Goal: Information Seeking & Learning: Learn about a topic

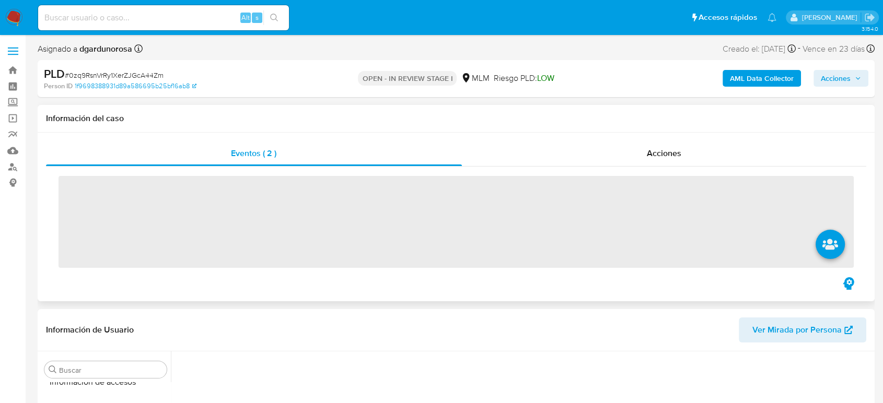
scroll to position [441, 0]
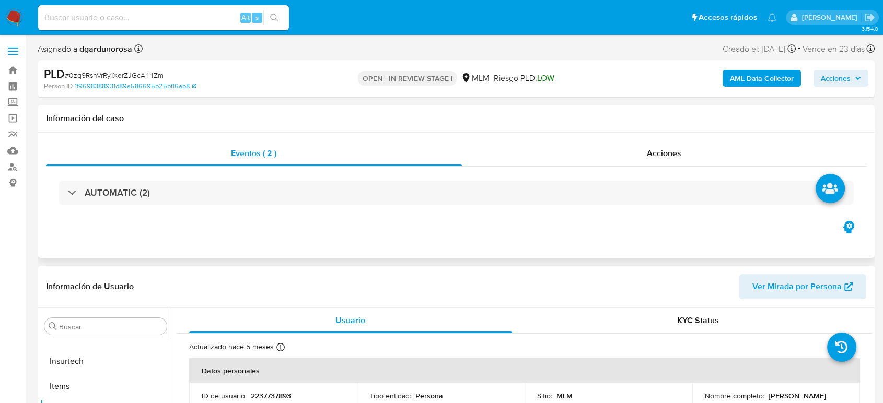
select select "10"
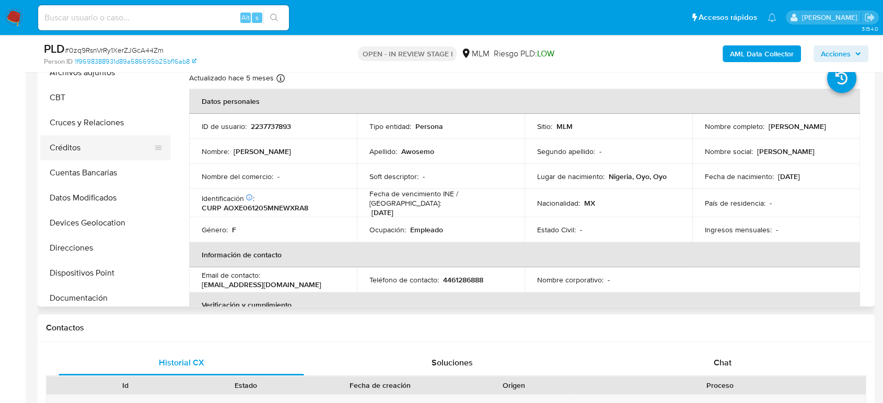
scroll to position [0, 0]
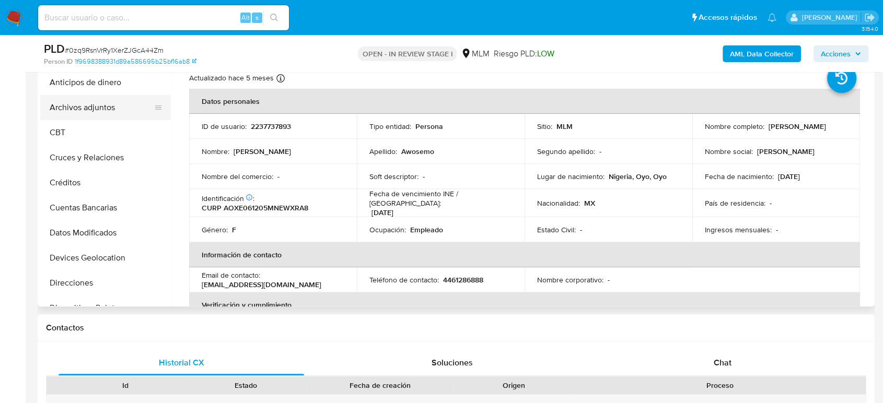
click at [103, 103] on button "Archivos adjuntos" at bounding box center [101, 107] width 122 height 25
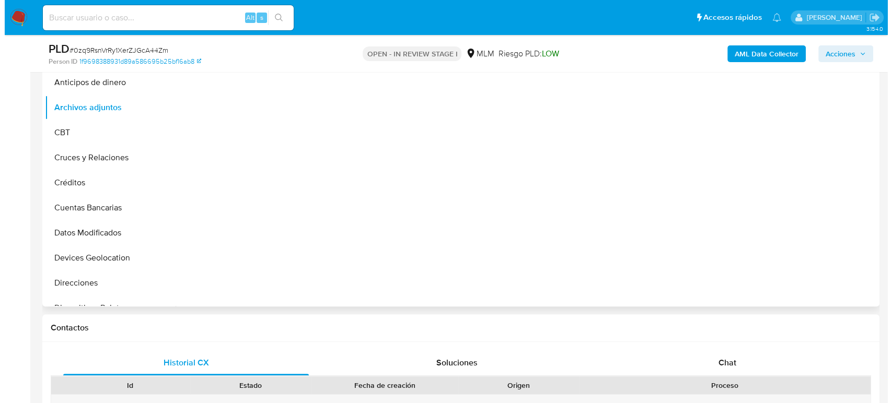
scroll to position [174, 0]
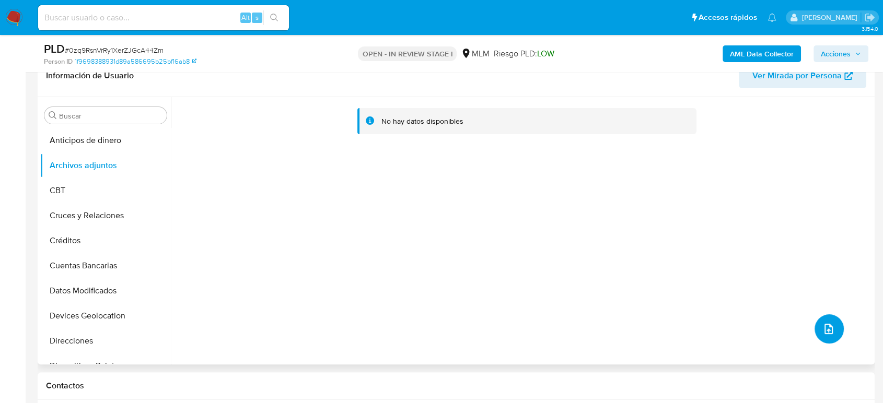
click at [833, 333] on button "upload-file" at bounding box center [828, 328] width 29 height 29
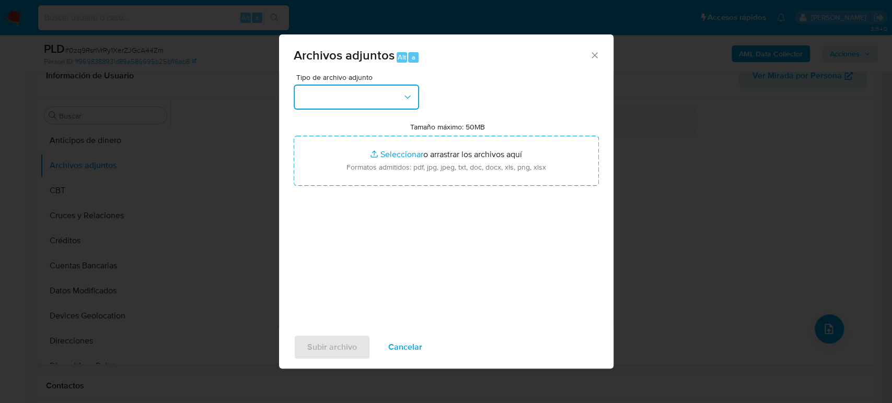
click at [390, 97] on button "button" at bounding box center [356, 97] width 125 height 25
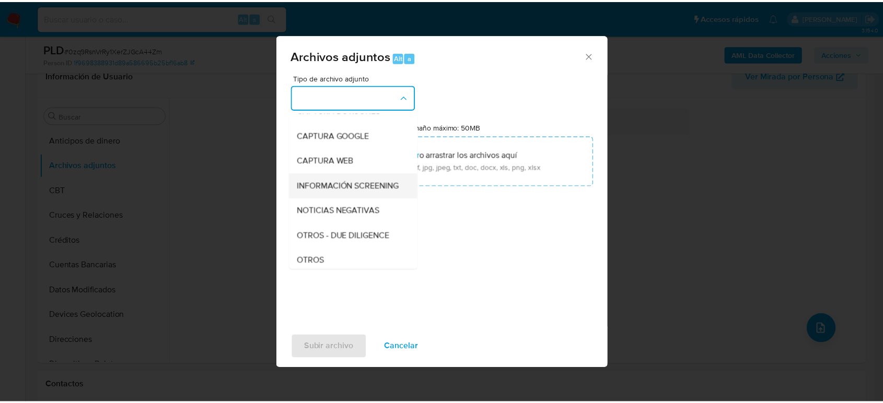
scroll to position [116, 0]
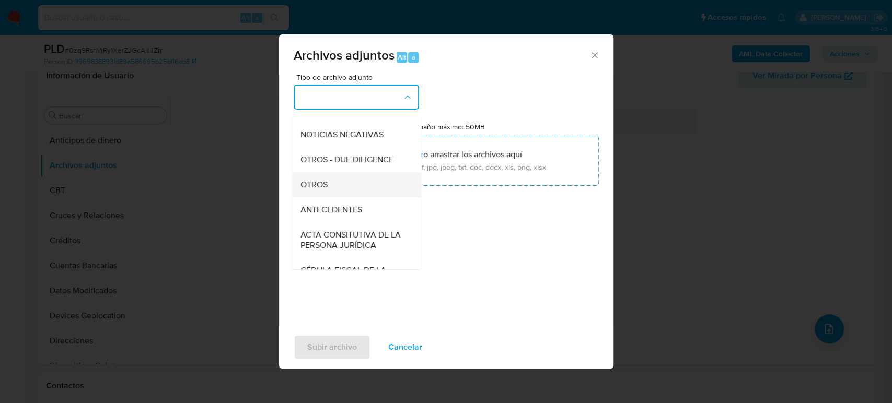
click at [346, 194] on div "OTROS" at bounding box center [353, 184] width 107 height 25
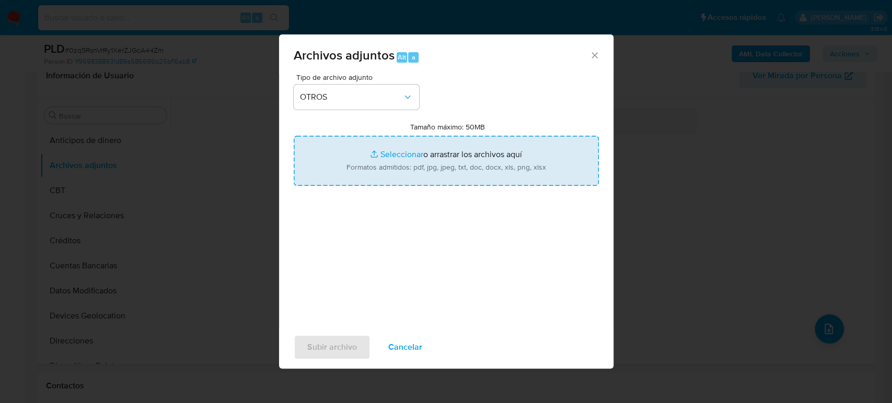
type input "C:\fakepath\2237737893_Eriayo Deborah_Julio2025.pdf"
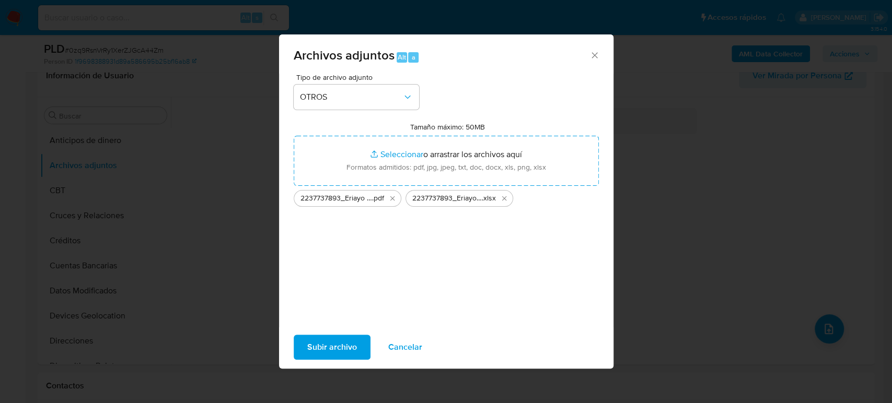
click at [334, 344] on span "Subir archivo" at bounding box center [332, 347] width 50 height 23
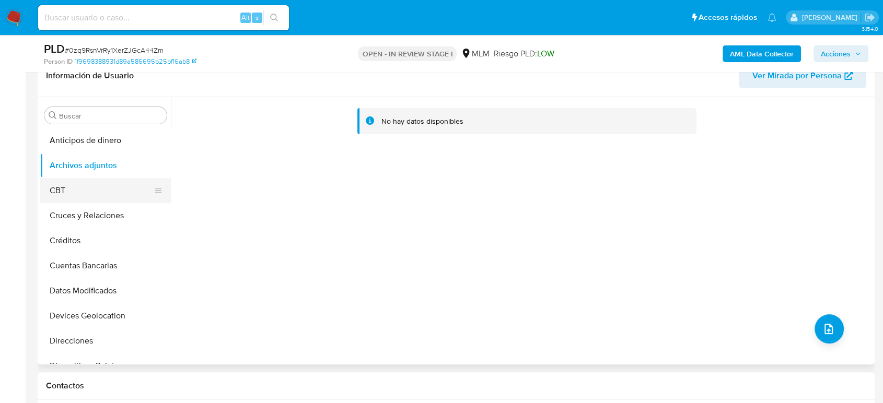
click at [92, 201] on button "CBT" at bounding box center [101, 190] width 122 height 25
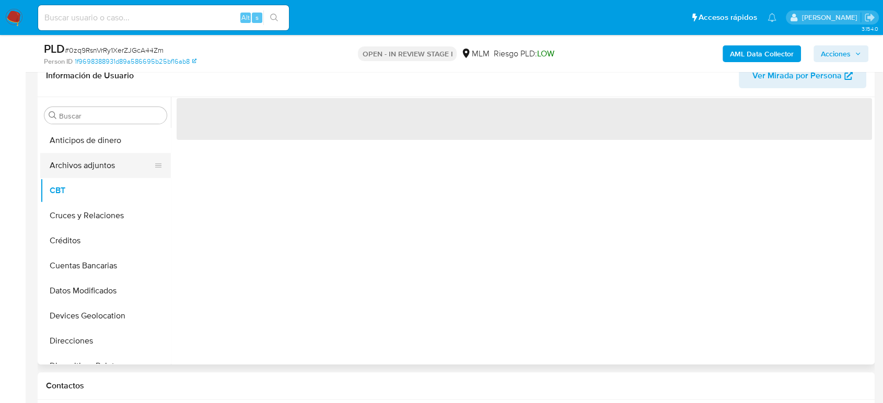
click at [91, 174] on button "Archivos adjuntos" at bounding box center [101, 165] width 122 height 25
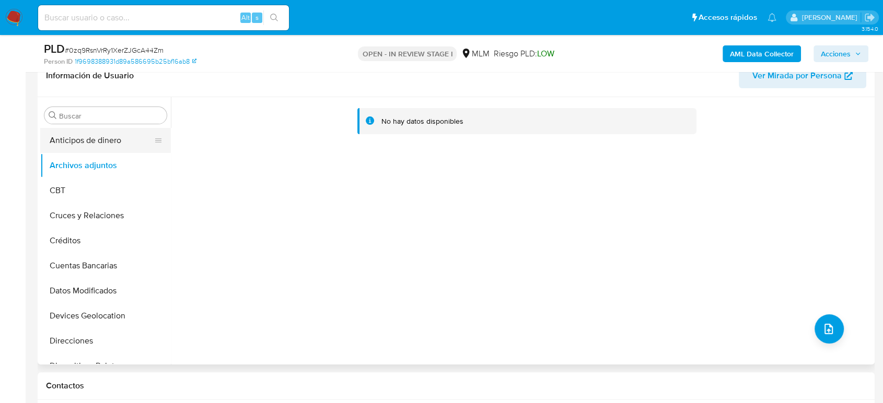
click at [69, 139] on button "Anticipos de dinero" at bounding box center [101, 140] width 122 height 25
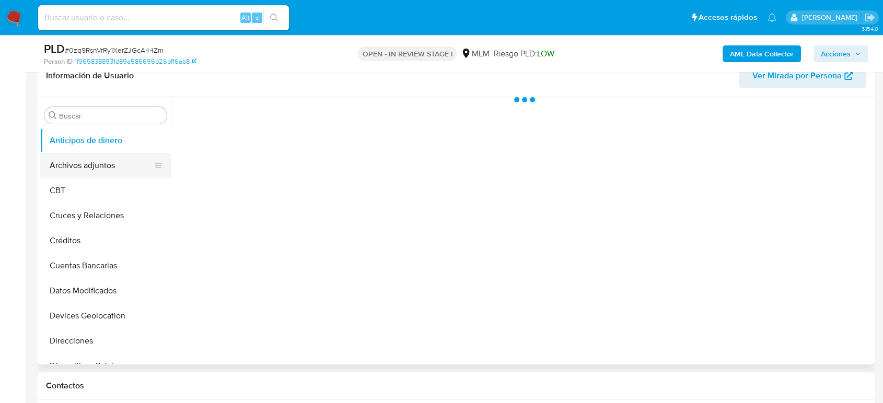
drag, startPoint x: 84, startPoint y: 170, endPoint x: 92, endPoint y: 170, distance: 8.4
click at [85, 170] on button "Archivos adjuntos" at bounding box center [101, 165] width 122 height 25
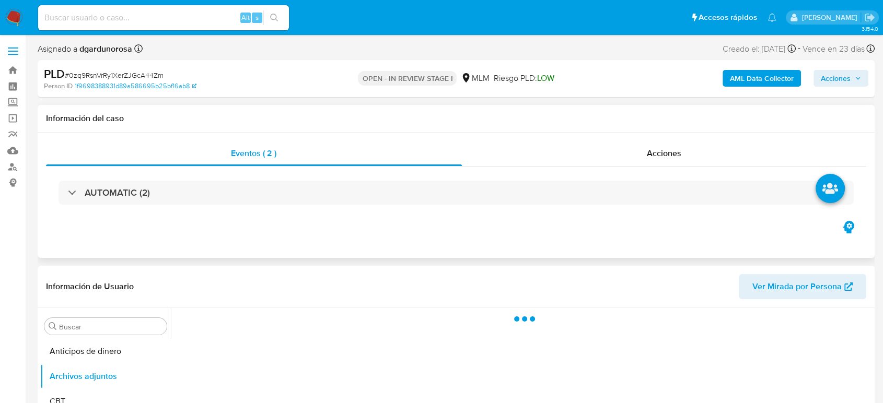
click at [610, 167] on div "AUTOMATIC (2)" at bounding box center [456, 193] width 820 height 52
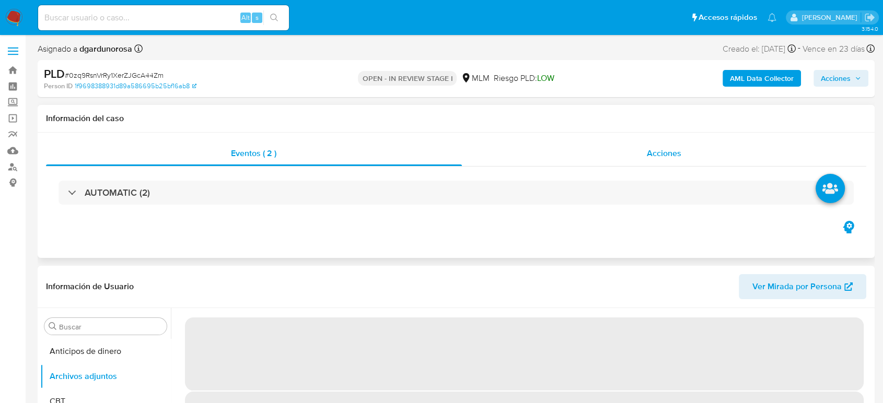
click at [635, 157] on div "Acciones" at bounding box center [664, 153] width 405 height 25
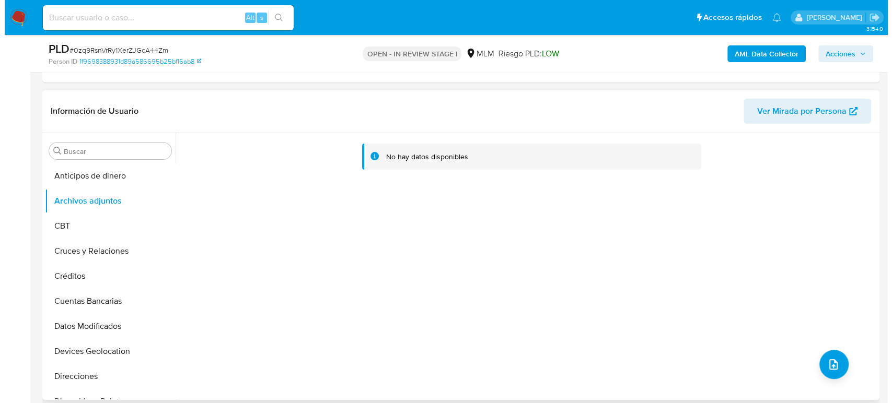
scroll to position [232, 0]
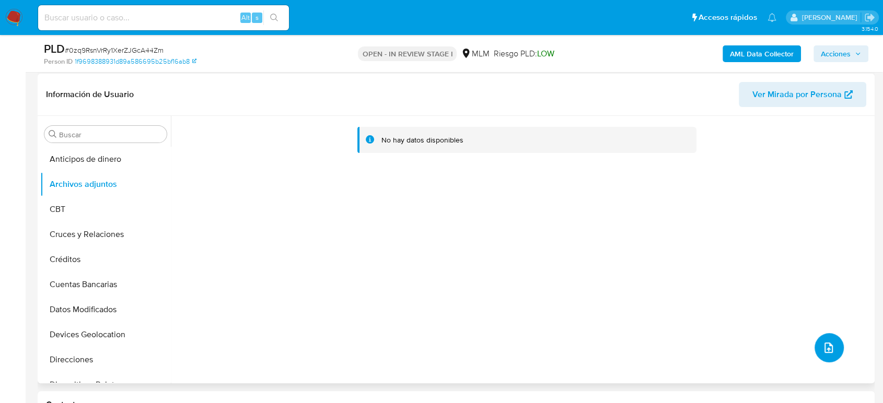
click at [828, 342] on icon "upload-file" at bounding box center [828, 348] width 13 height 13
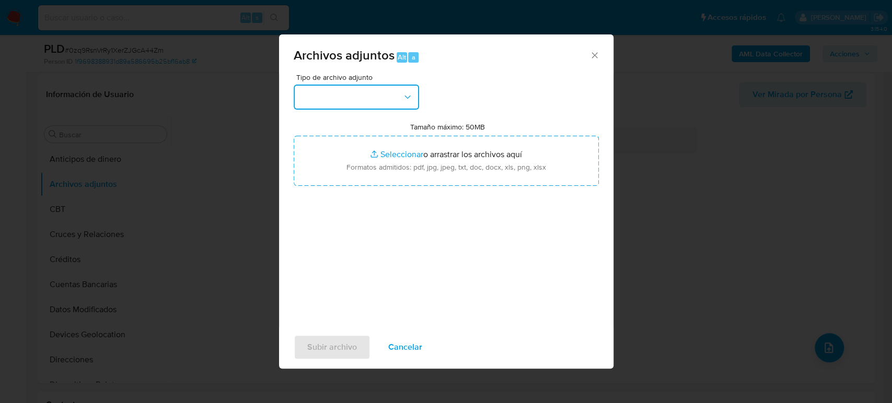
click at [328, 108] on button "button" at bounding box center [356, 97] width 125 height 25
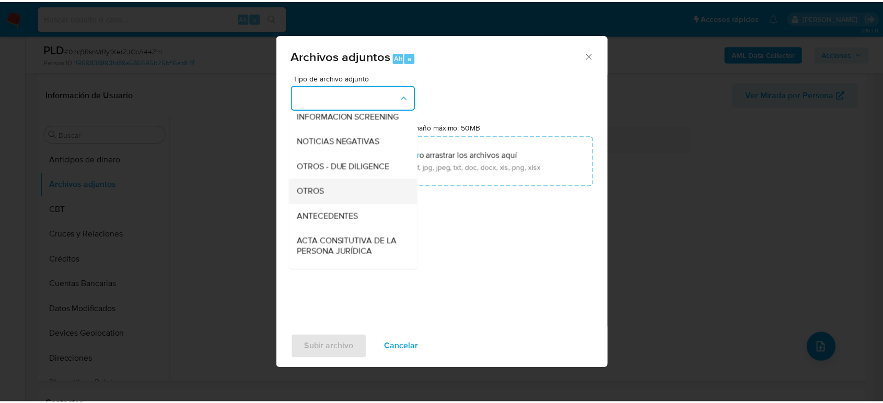
scroll to position [116, 0]
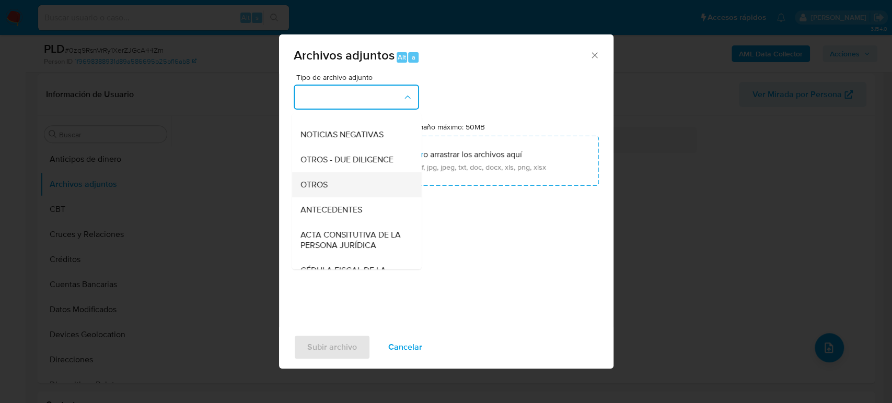
click at [358, 190] on div "OTROS" at bounding box center [353, 184] width 107 height 25
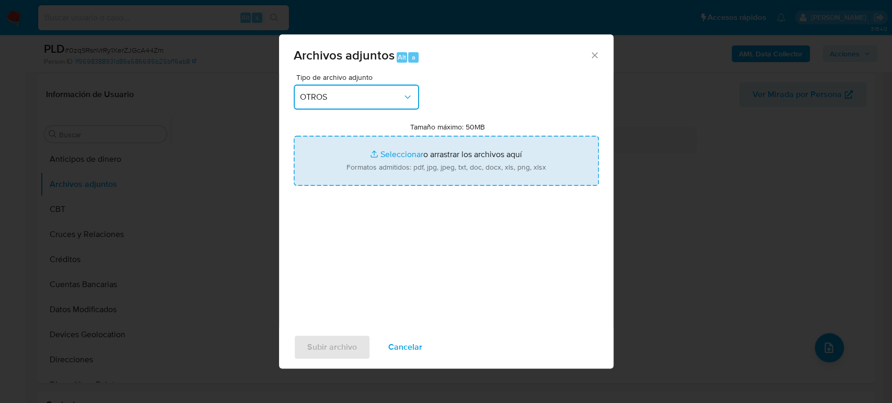
type input "C:\fakepath\2237737893_Eriayo Deborah_Julio2025.pdf"
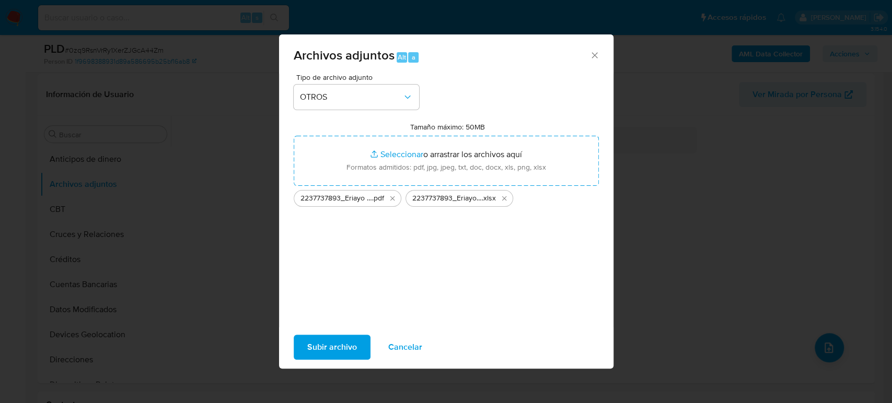
click at [305, 345] on button "Subir archivo" at bounding box center [332, 347] width 77 height 25
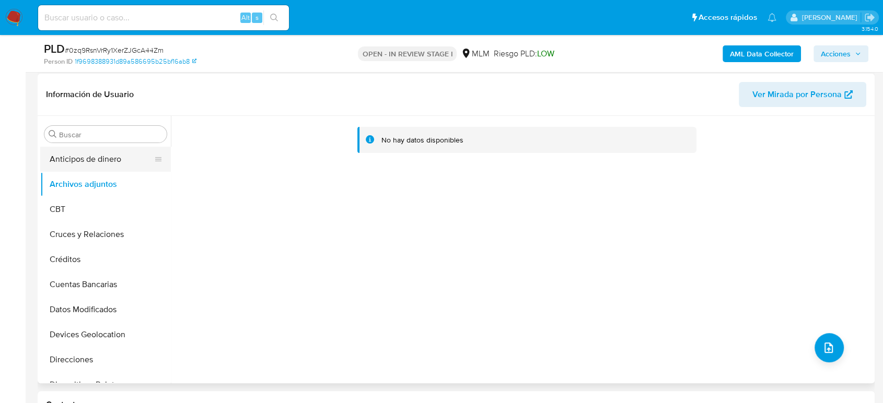
click at [57, 164] on button "Anticipos de dinero" at bounding box center [101, 159] width 122 height 25
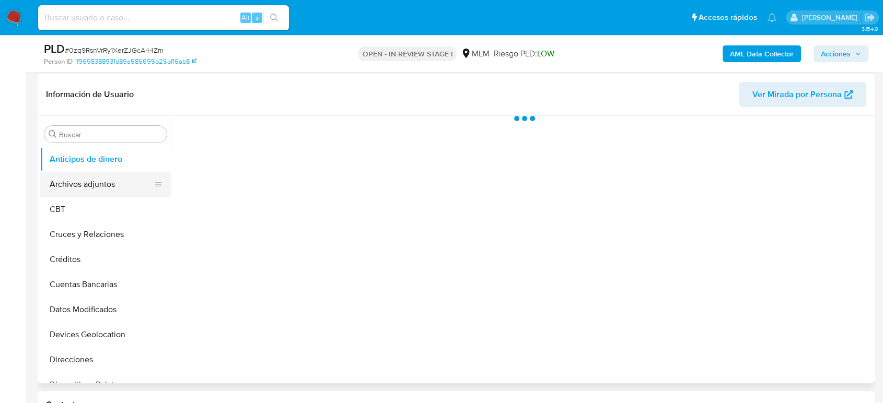
click at [74, 179] on button "Archivos adjuntos" at bounding box center [101, 184] width 122 height 25
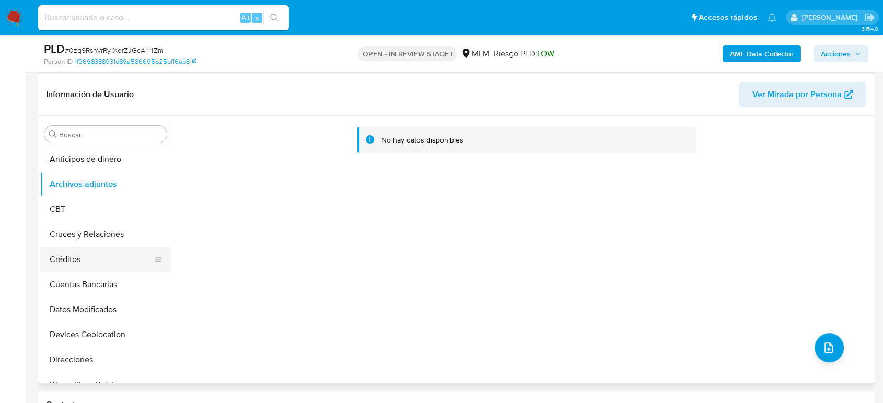
drag, startPoint x: 80, startPoint y: 250, endPoint x: 83, endPoint y: 258, distance: 8.4
click at [82, 253] on button "Créditos" at bounding box center [101, 259] width 122 height 25
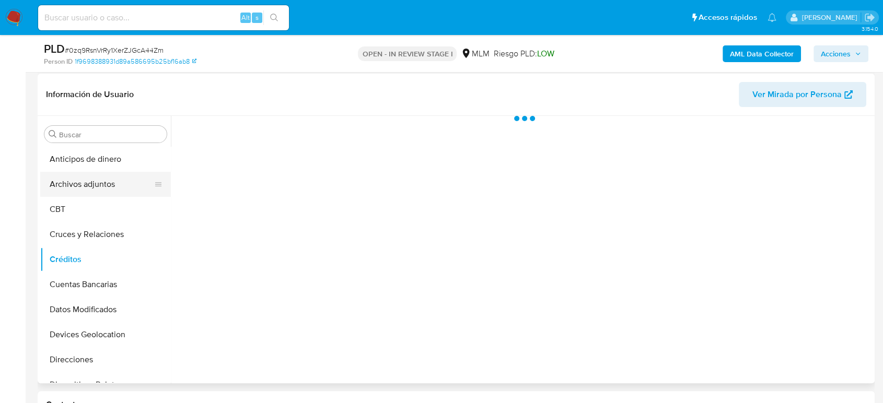
click at [88, 180] on button "Archivos adjuntos" at bounding box center [101, 184] width 122 height 25
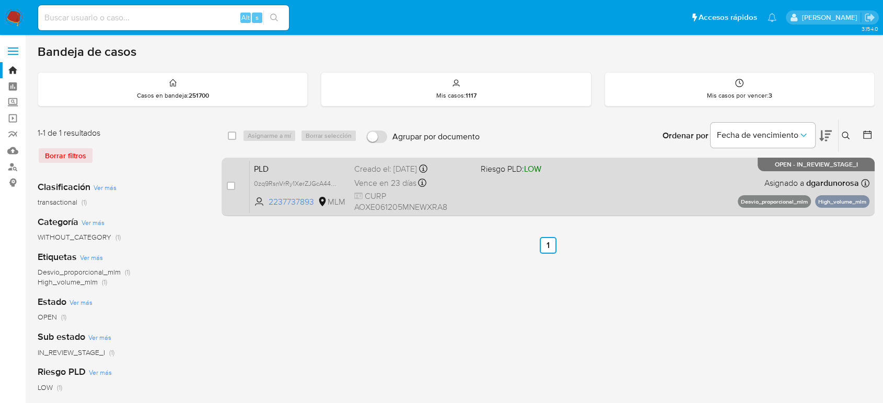
click at [560, 194] on div "PLD 0zq9RsnVrRy1XerZJGcA44Zm 2237737893 MLM Riesgo PLD: LOW Creado el: 12/07/20…" at bounding box center [560, 186] width 620 height 53
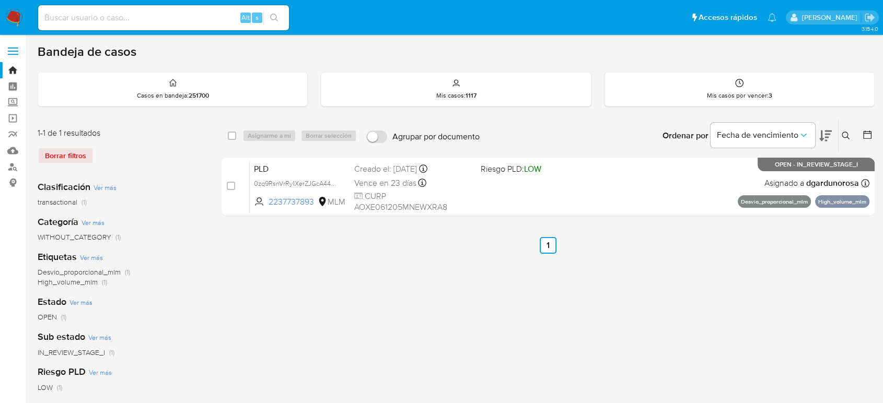
click at [845, 133] on icon at bounding box center [846, 136] width 8 height 8
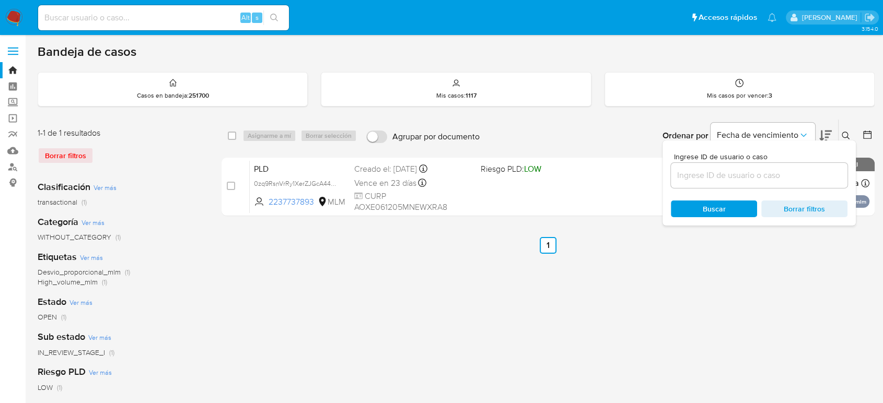
click at [743, 169] on input at bounding box center [759, 176] width 177 height 14
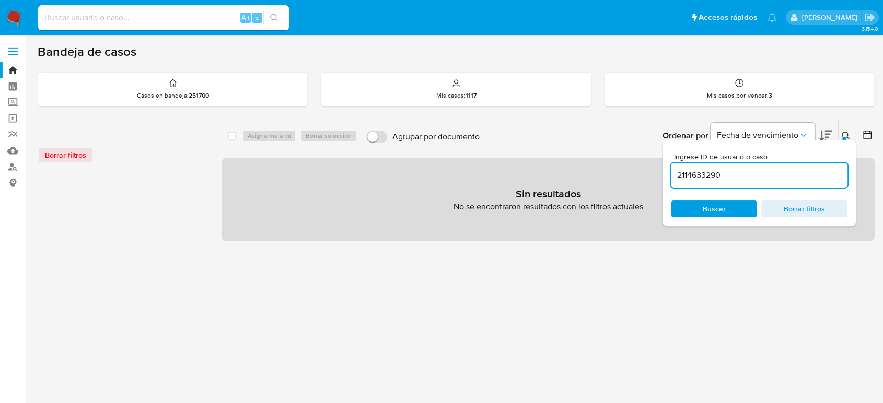
click at [758, 178] on input "2114633290" at bounding box center [759, 176] width 177 height 14
type input "2114633290"
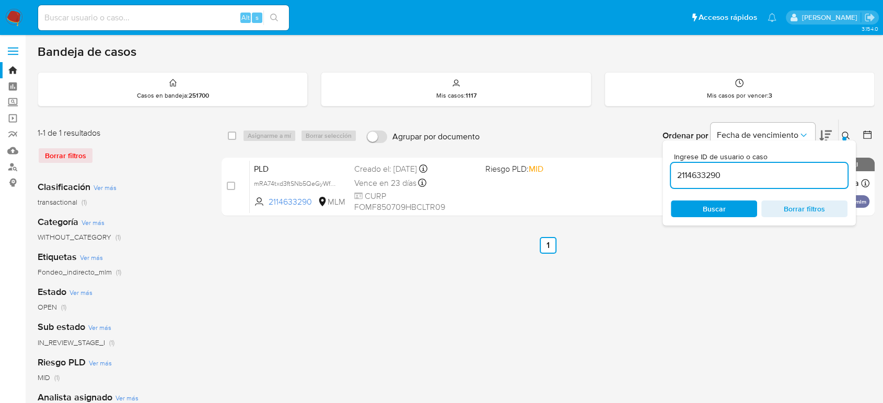
click at [847, 133] on icon at bounding box center [846, 136] width 8 height 8
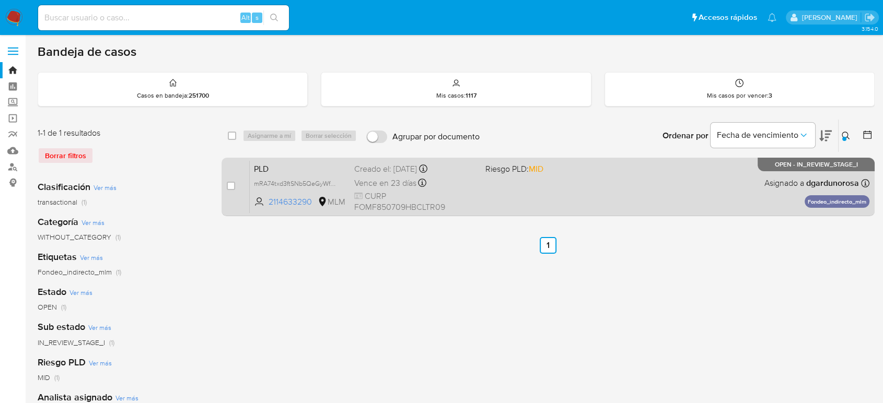
click at [693, 181] on div "PLD mRA74txd3ftSNb5QeGyWfCQR 2114633290 MLM Riesgo PLD: MID Creado el: 12/07/20…" at bounding box center [560, 186] width 620 height 53
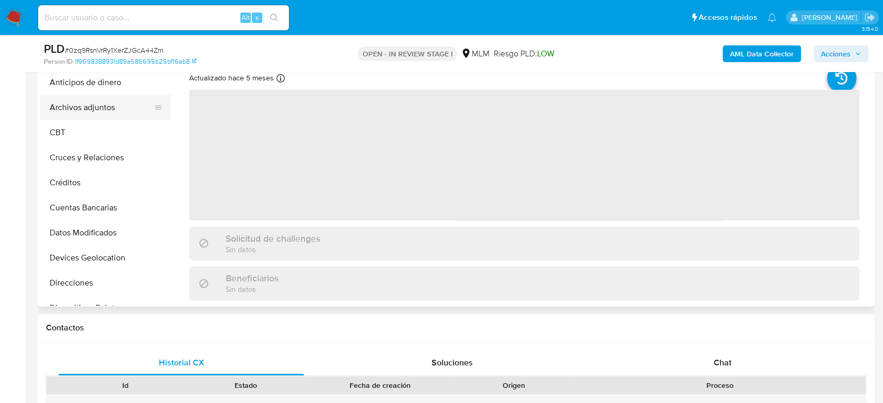
click at [97, 107] on button "Archivos adjuntos" at bounding box center [101, 107] width 122 height 25
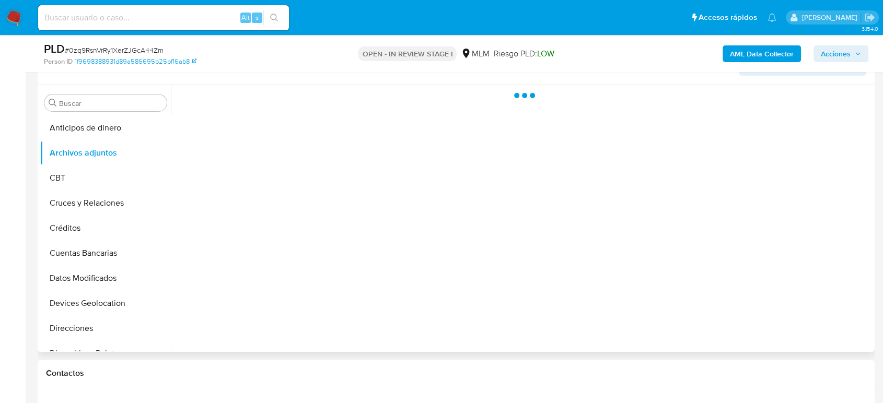
scroll to position [174, 0]
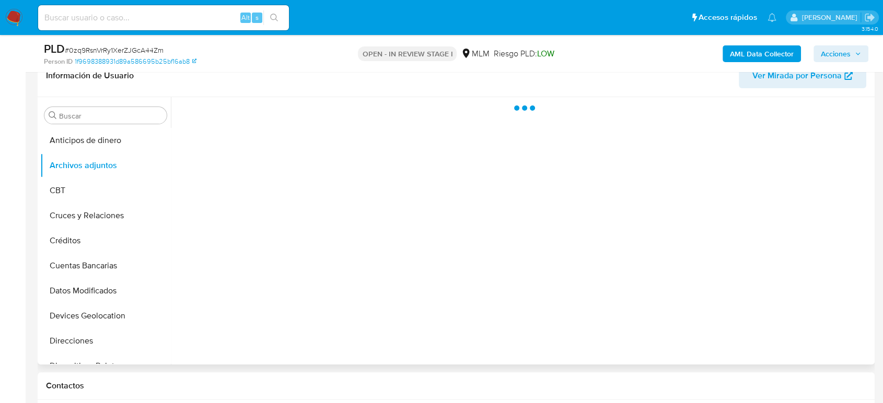
select select "10"
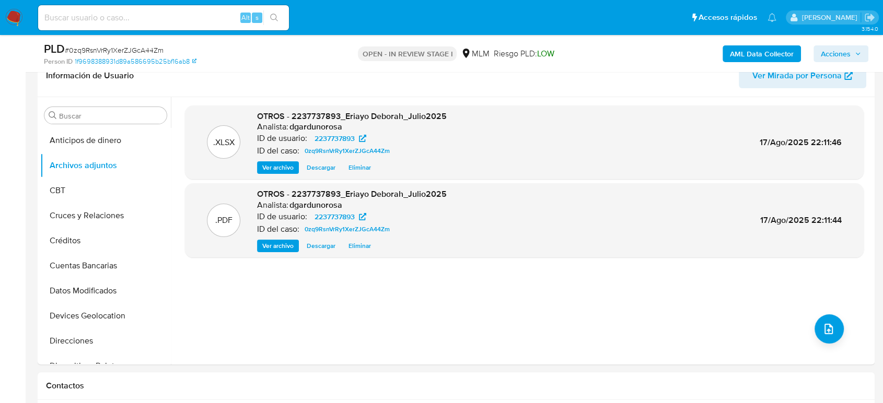
click at [856, 52] on icon "button" at bounding box center [858, 54] width 6 height 6
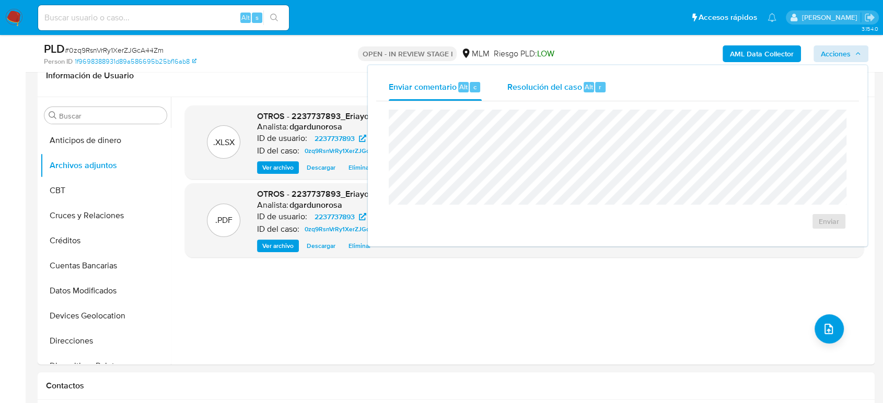
click at [541, 90] on span "Resolución del caso" at bounding box center [544, 86] width 75 height 12
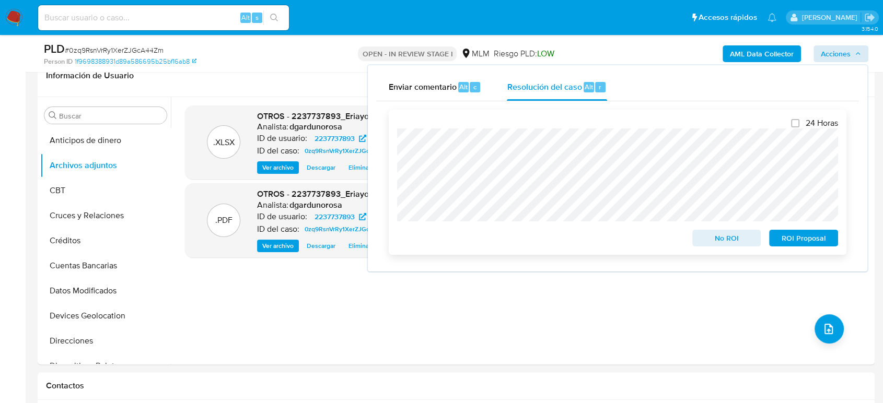
click at [797, 245] on span "ROI Proposal" at bounding box center [803, 238] width 54 height 15
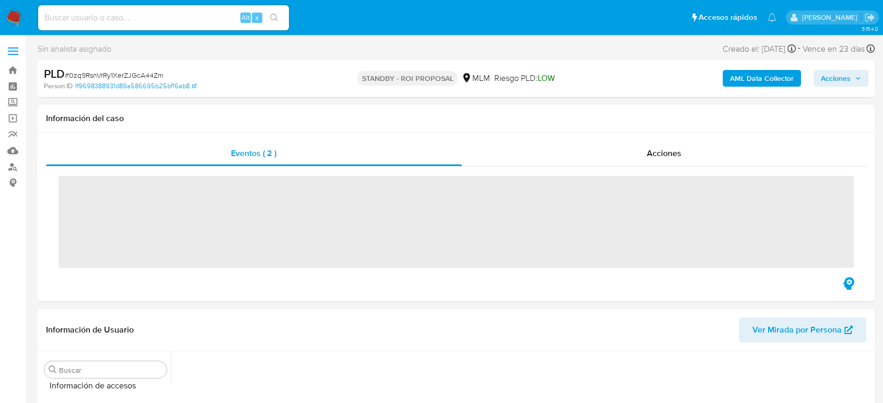
scroll to position [441, 0]
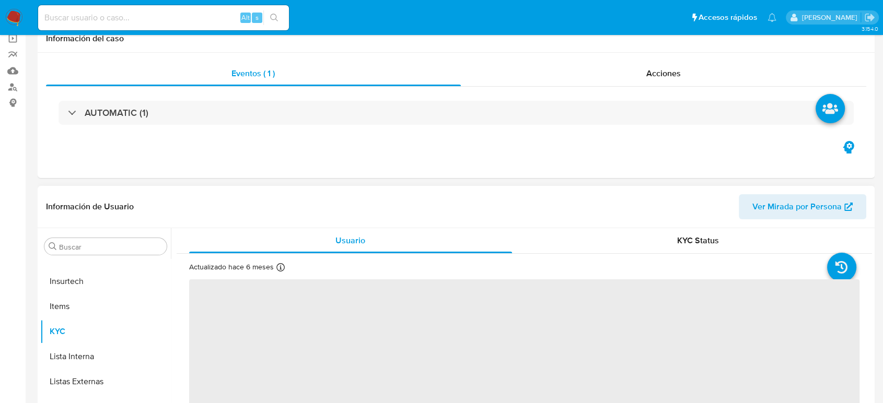
scroll to position [174, 0]
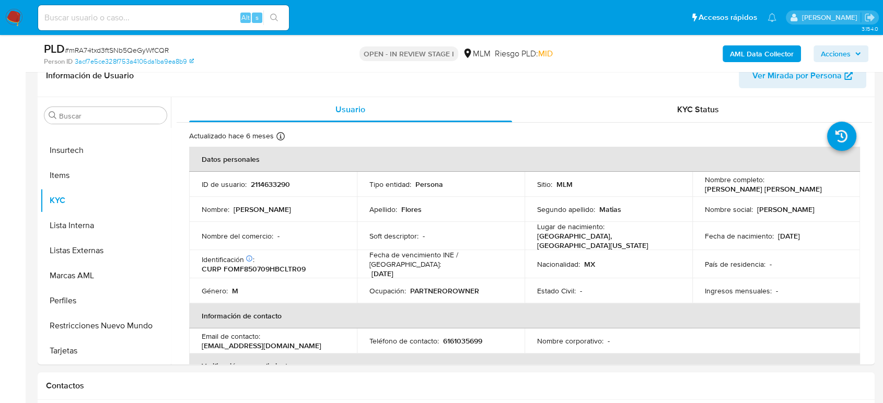
select select "10"
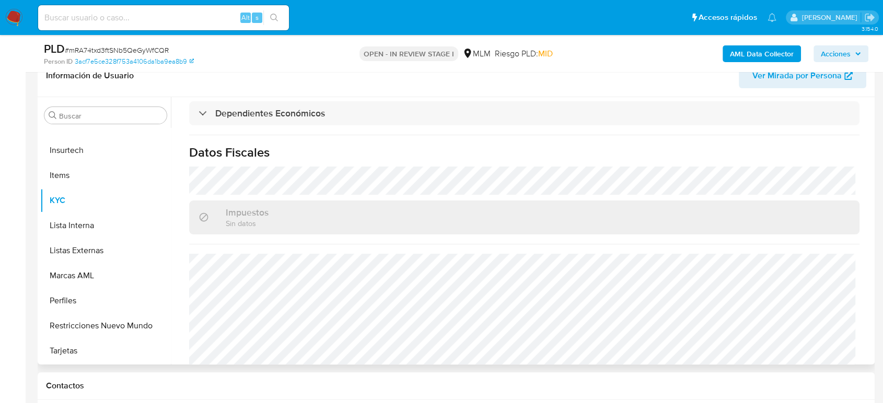
scroll to position [639, 0]
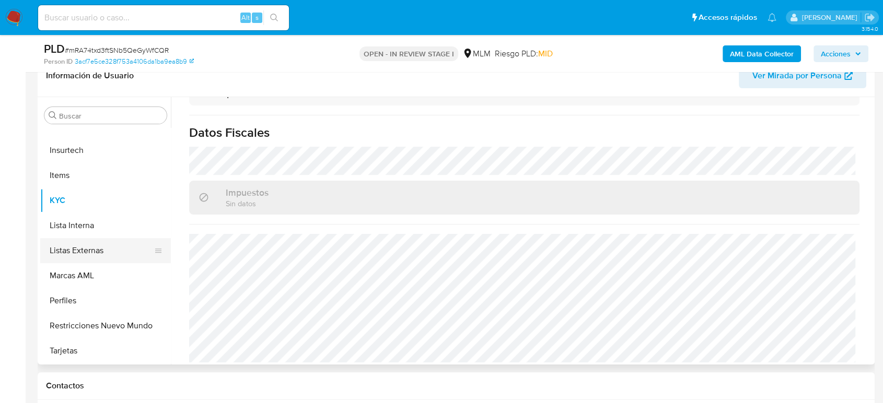
click at [102, 246] on button "Listas Externas" at bounding box center [101, 250] width 122 height 25
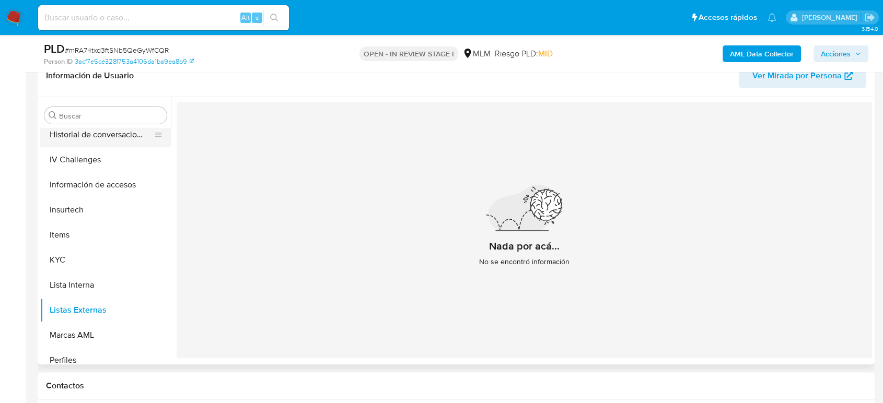
scroll to position [267, 0]
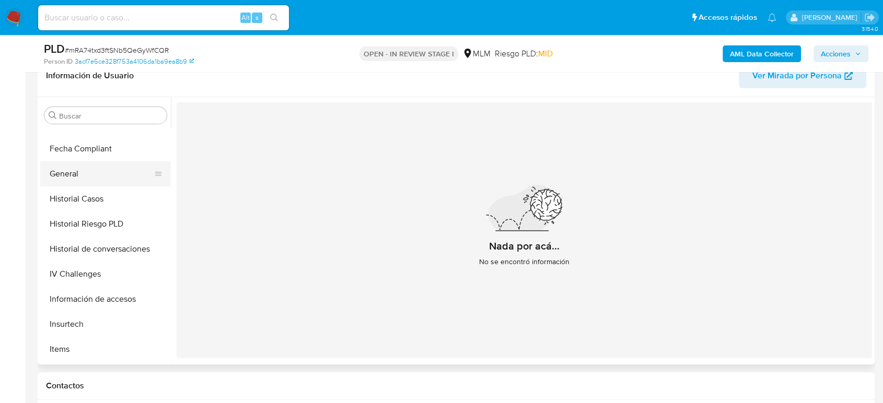
click at [69, 178] on button "General" at bounding box center [101, 173] width 122 height 25
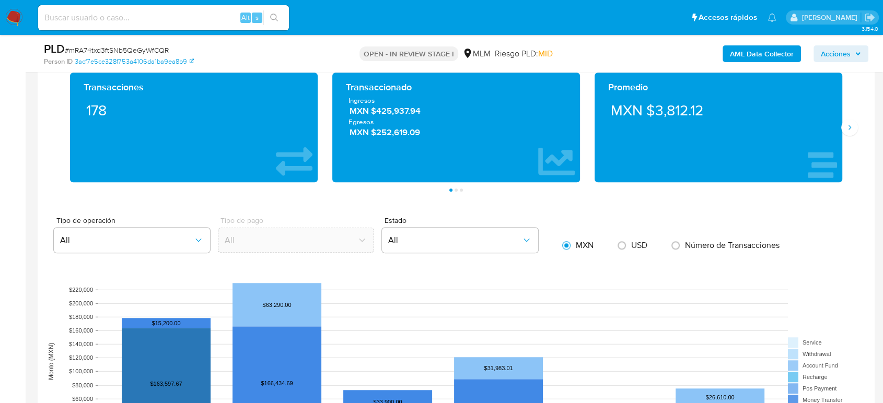
scroll to position [696, 0]
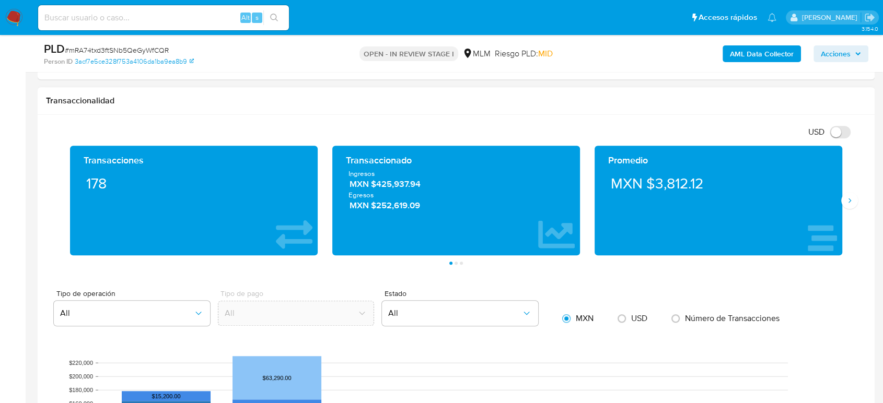
drag, startPoint x: 848, startPoint y: 200, endPoint x: 873, endPoint y: 220, distance: 32.3
click at [849, 200] on icon "Siguiente" at bounding box center [849, 200] width 8 height 8
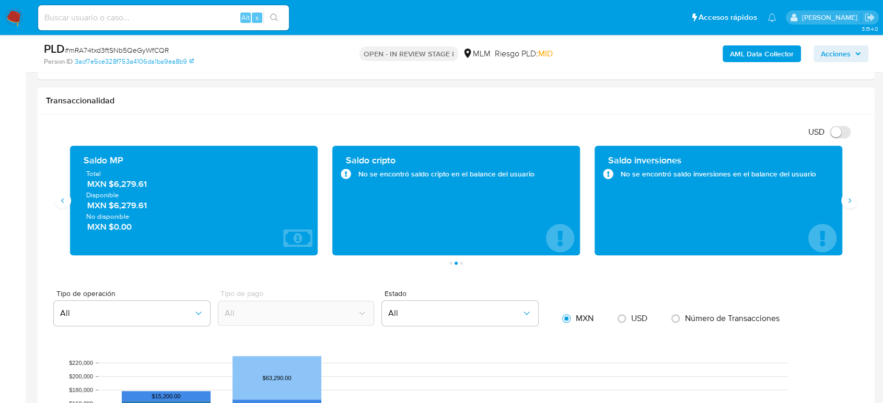
drag, startPoint x: 149, startPoint y: 184, endPoint x: 111, endPoint y: 185, distance: 38.2
click at [111, 185] on span "MXN $6,279.61" at bounding box center [194, 184] width 214 height 12
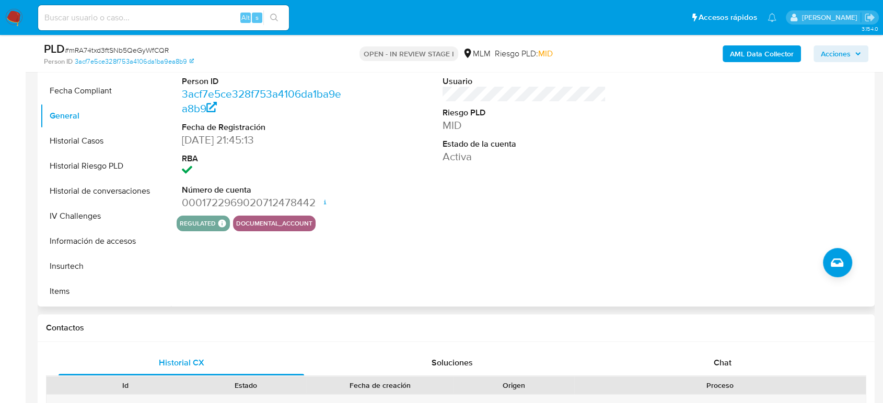
scroll to position [93, 0]
click at [105, 178] on button "Direcciones" at bounding box center [101, 190] width 122 height 25
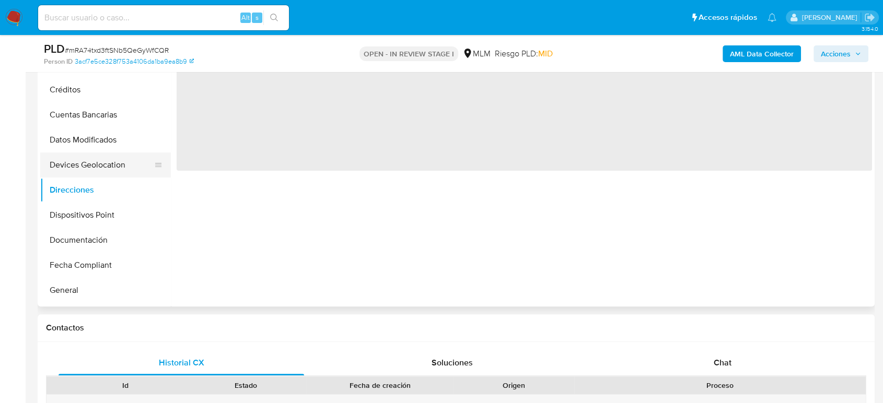
click at [118, 172] on button "Devices Geolocation" at bounding box center [101, 165] width 122 height 25
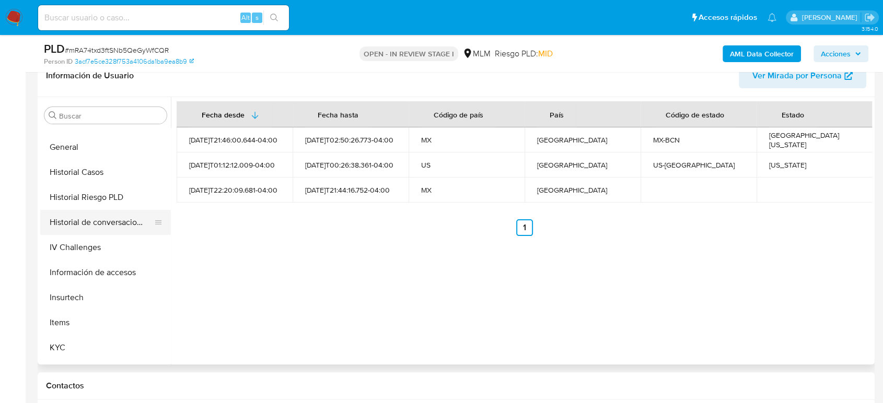
scroll to position [267, 0]
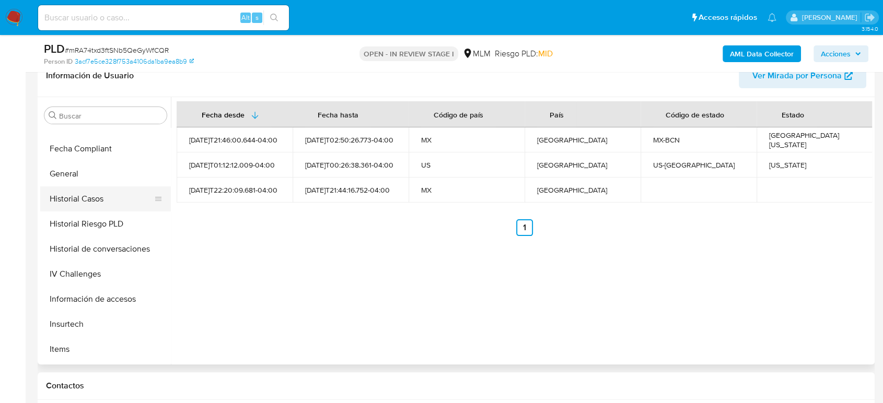
click at [131, 197] on button "Historial Casos" at bounding box center [101, 199] width 122 height 25
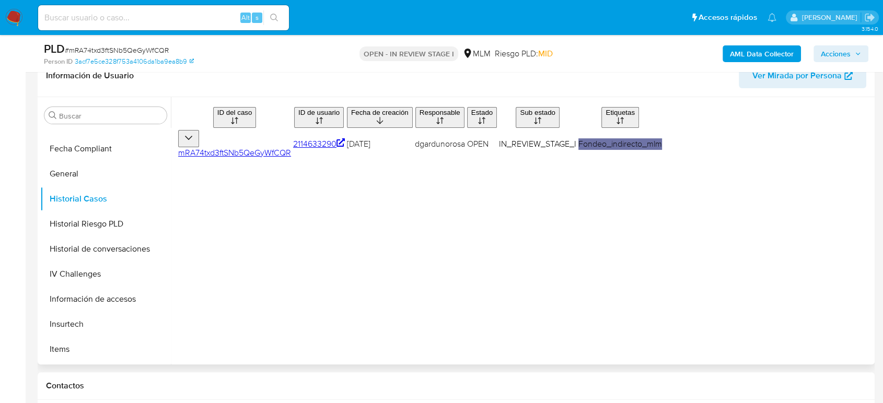
scroll to position [0, 0]
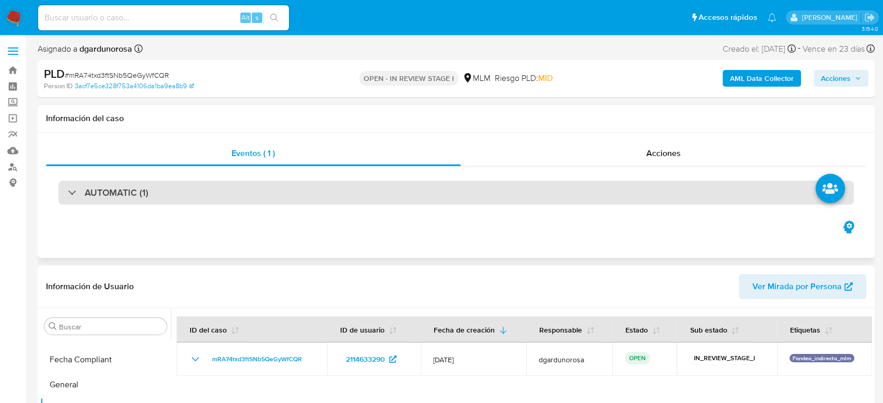
drag, startPoint x: 130, startPoint y: 187, endPoint x: 150, endPoint y: 199, distance: 23.4
click at [130, 187] on h3 "AUTOMATIC (1)" at bounding box center [117, 192] width 64 height 11
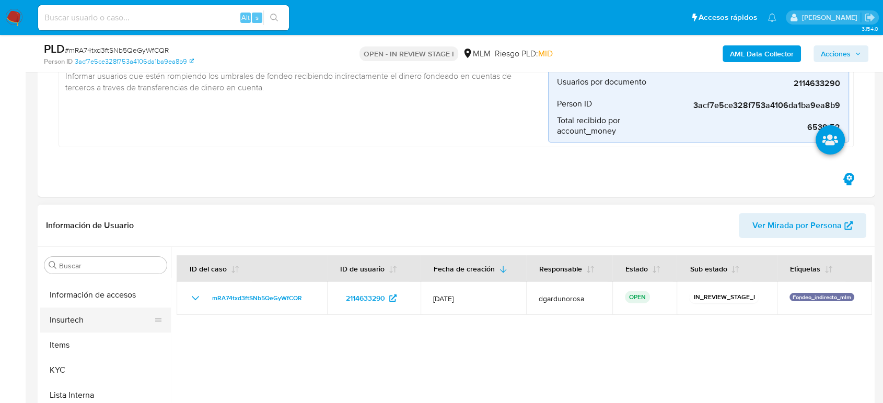
scroll to position [441, 0]
click at [125, 266] on input "Buscar" at bounding box center [110, 265] width 103 height 9
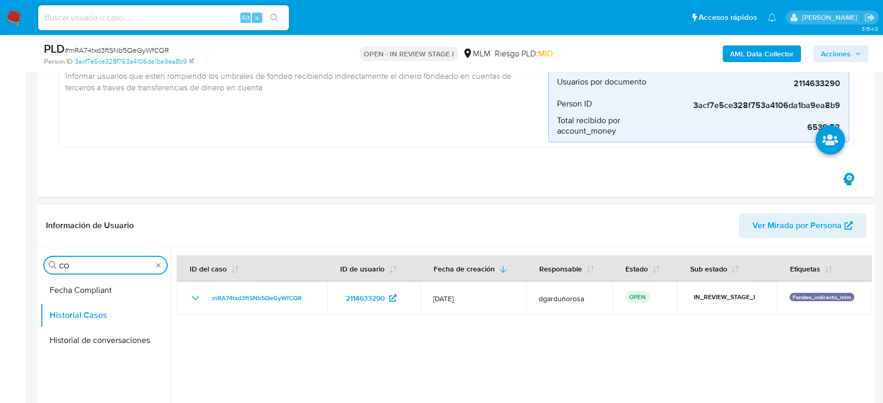
scroll to position [0, 0]
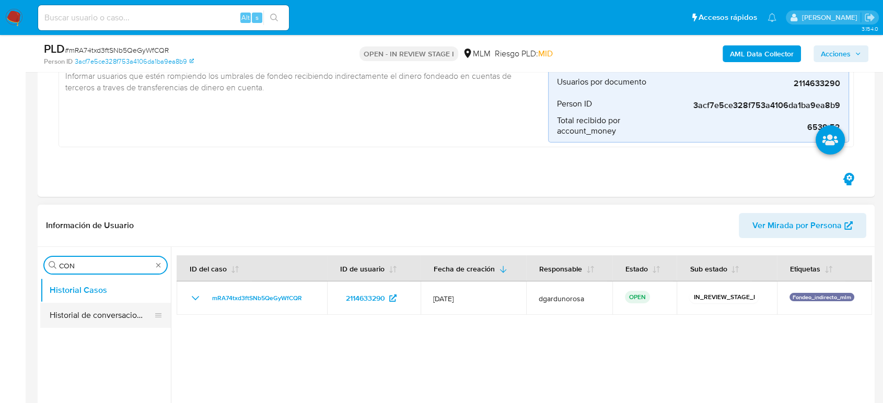
type input "CON"
click at [88, 314] on button "Historial de conversaciones" at bounding box center [101, 315] width 122 height 25
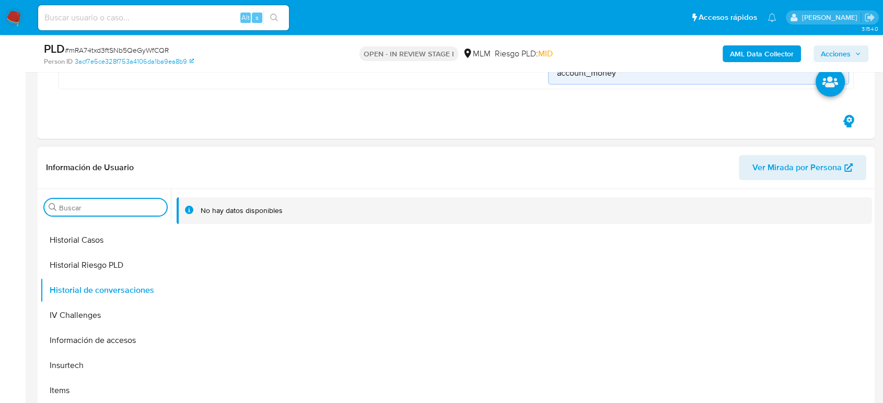
scroll to position [441, 0]
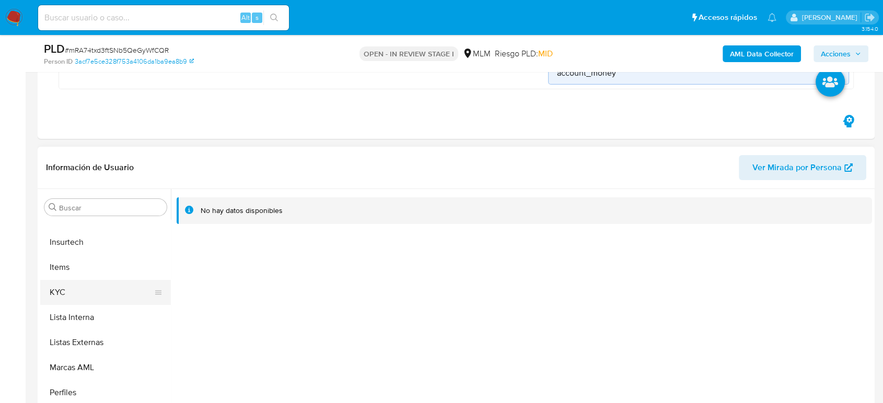
click at [66, 294] on button "KYC" at bounding box center [101, 292] width 122 height 25
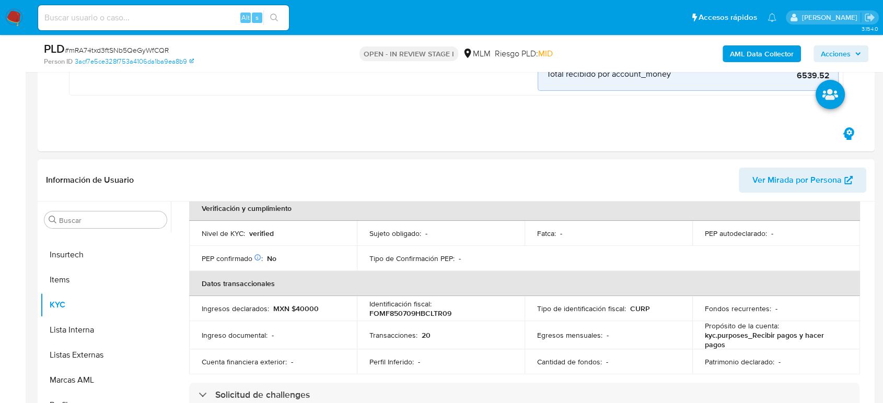
scroll to position [174, 0]
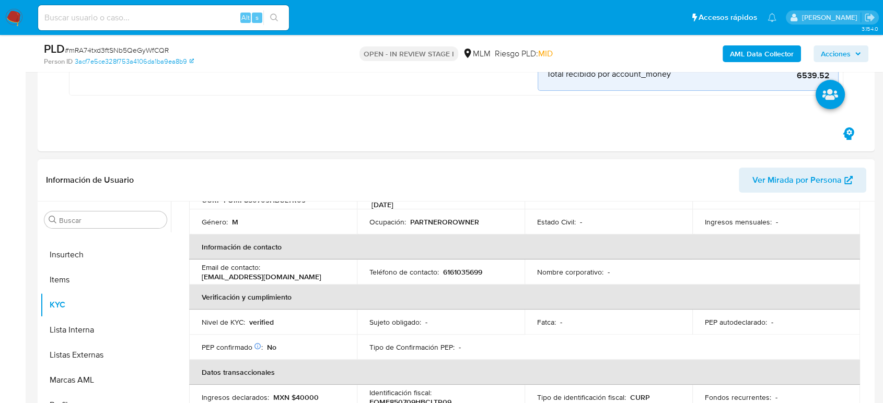
click at [464, 267] on p "6161035699" at bounding box center [462, 271] width 39 height 9
copy p "6161035699"
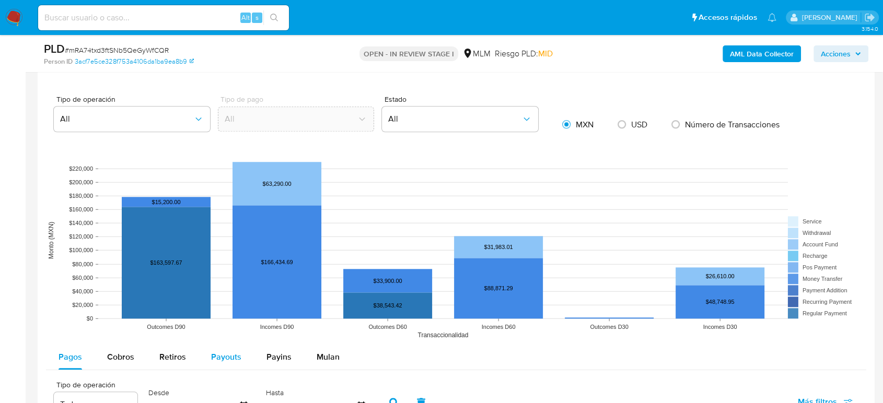
scroll to position [1103, 0]
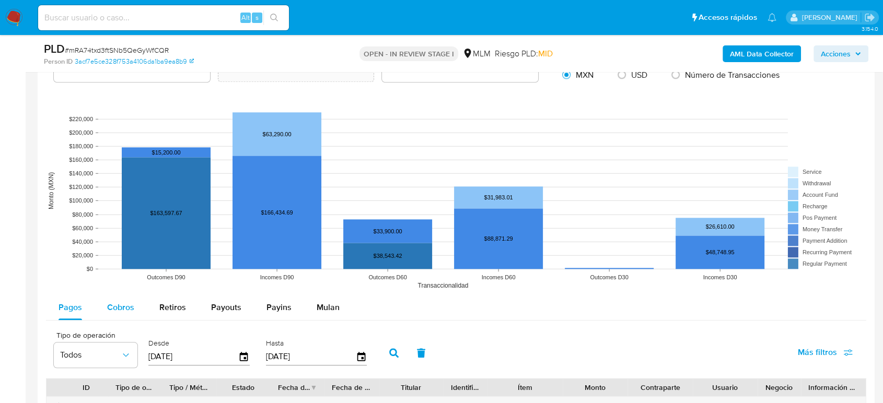
click at [134, 299] on button "Cobros" at bounding box center [121, 307] width 52 height 25
select select "10"
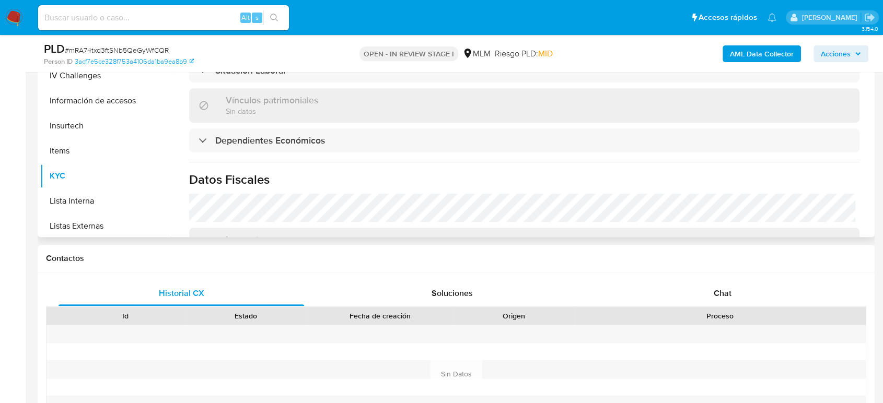
scroll to position [209, 0]
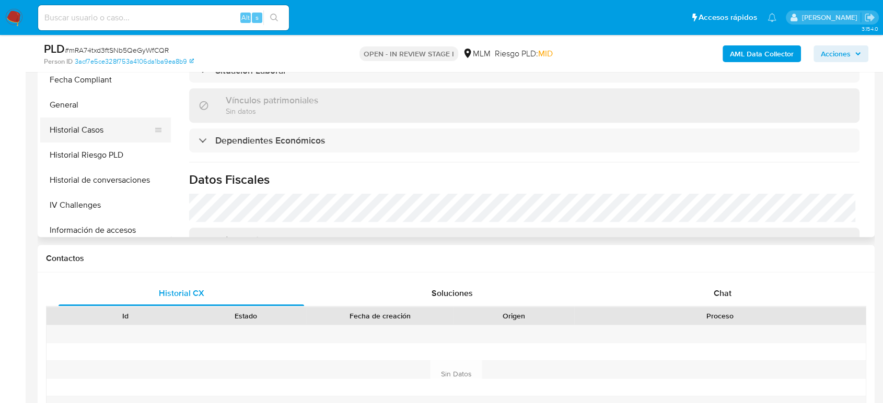
click at [84, 128] on button "Historial Casos" at bounding box center [101, 130] width 122 height 25
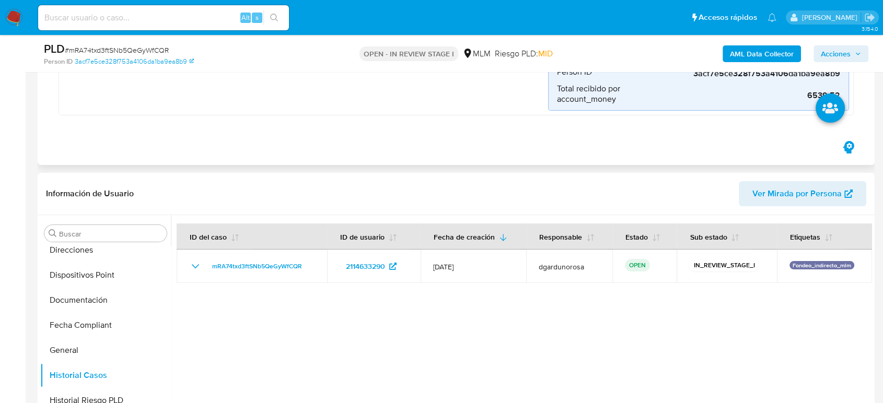
scroll to position [58, 0]
